Goal: Navigation & Orientation: Understand site structure

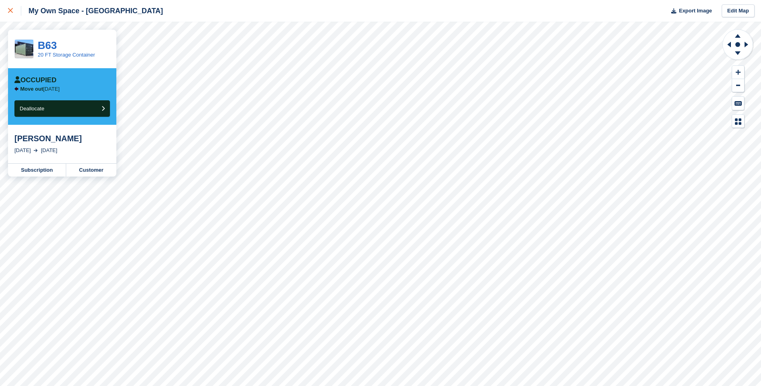
click at [13, 13] on div at bounding box center [14, 11] width 13 height 10
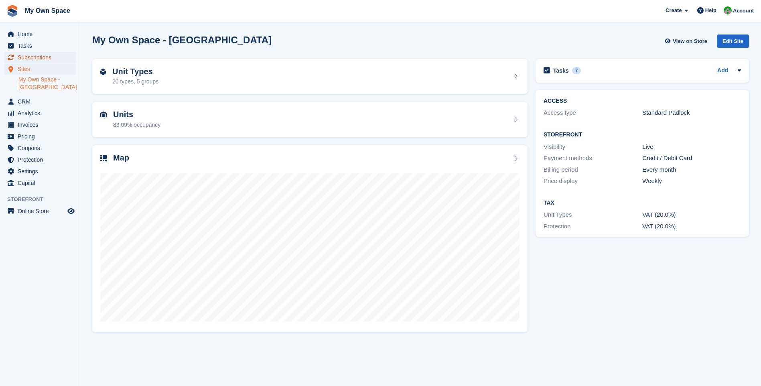
click at [37, 59] on span "Subscriptions" at bounding box center [42, 57] width 48 height 11
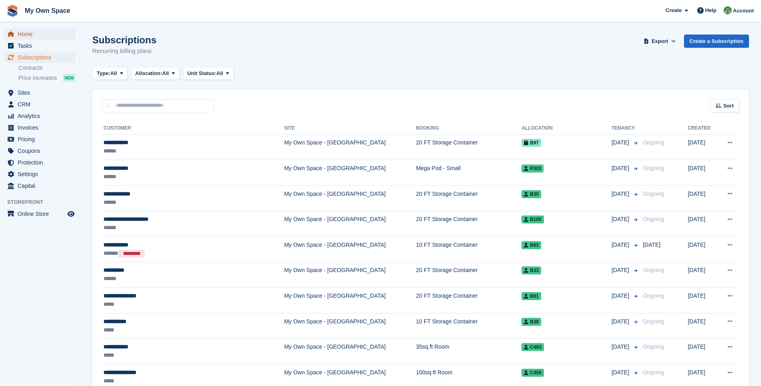
click at [17, 36] on link "Home" at bounding box center [40, 33] width 72 height 11
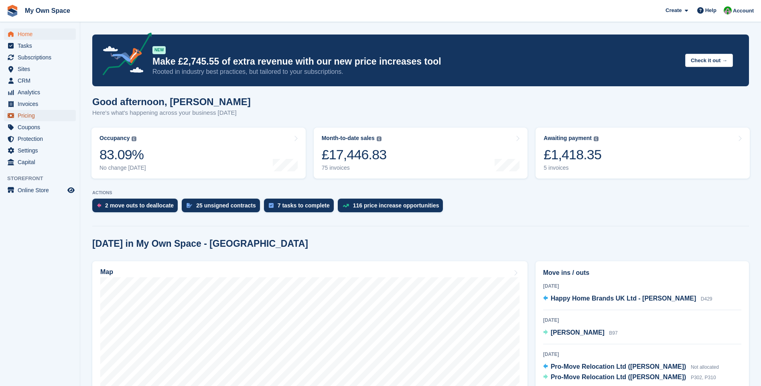
click at [26, 114] on span "Pricing" at bounding box center [42, 115] width 48 height 11
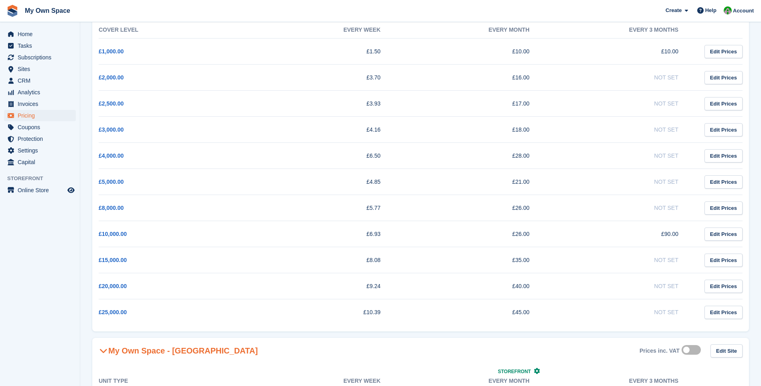
scroll to position [80, 0]
